Goal: Navigation & Orientation: Find specific page/section

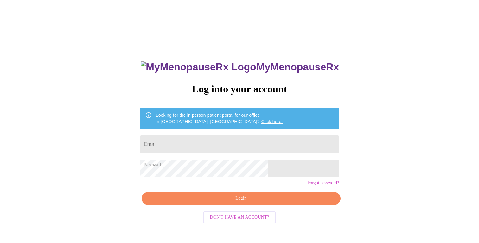
click at [244, 139] on input "Email" at bounding box center [239, 144] width 199 height 18
type input "[EMAIL_ADDRESS][DOMAIN_NAME]"
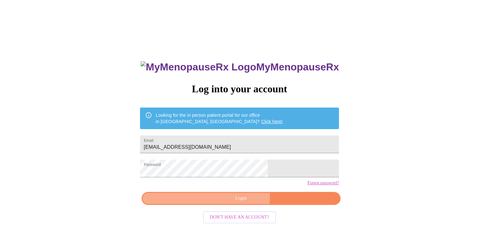
click at [236, 202] on span "Login" at bounding box center [241, 198] width 184 height 8
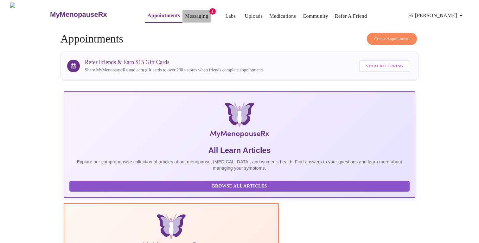
click at [185, 13] on link "Messaging" at bounding box center [196, 16] width 23 height 9
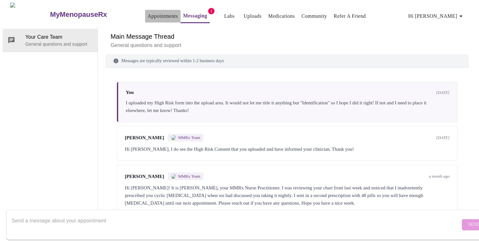
click at [148, 13] on link "Appointments" at bounding box center [163, 16] width 30 height 9
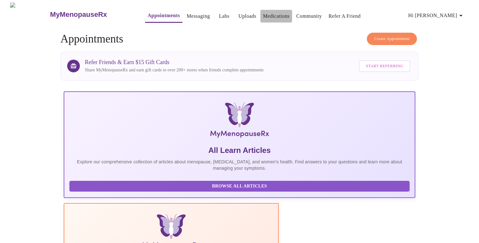
click at [263, 14] on link "Medications" at bounding box center [276, 16] width 27 height 9
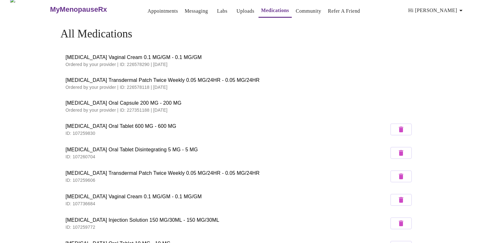
scroll to position [14, 0]
